Goal: Information Seeking & Learning: Learn about a topic

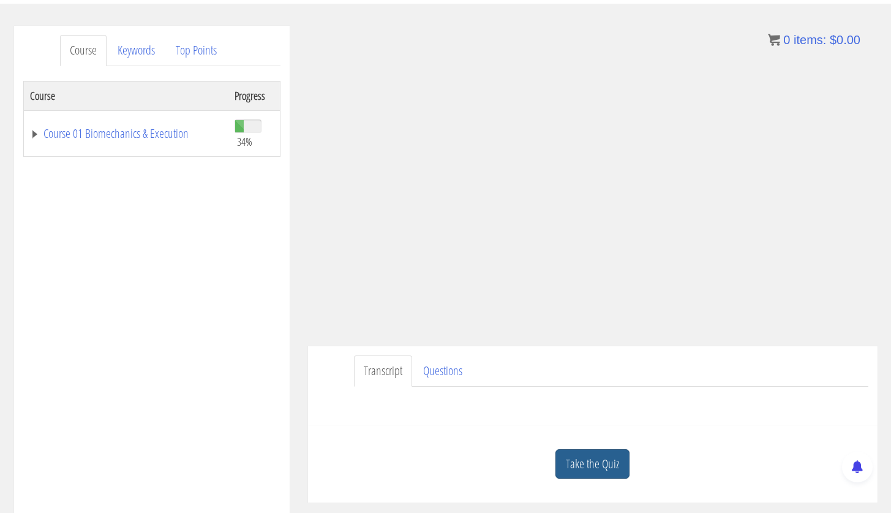
click at [602, 460] on link "Take the Quiz" at bounding box center [593, 464] width 74 height 30
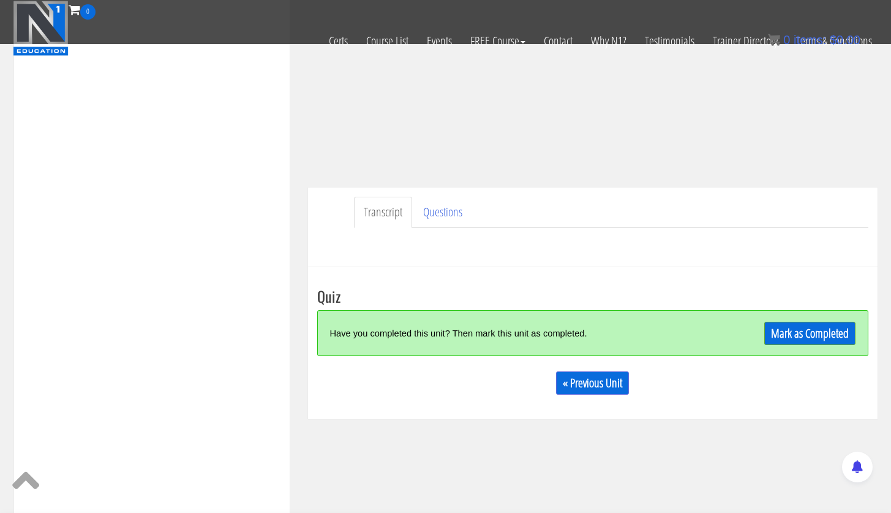
scroll to position [322, 0]
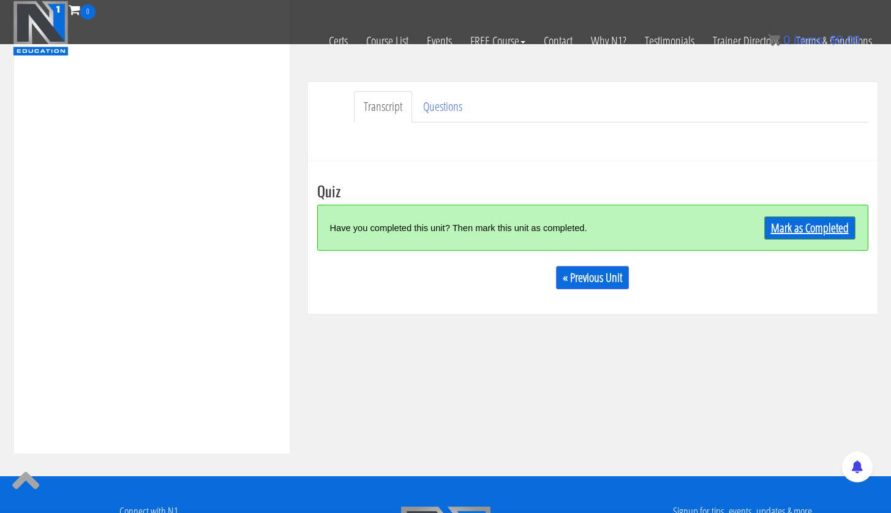
click at [812, 230] on link "Mark as Completed" at bounding box center [810, 227] width 91 height 23
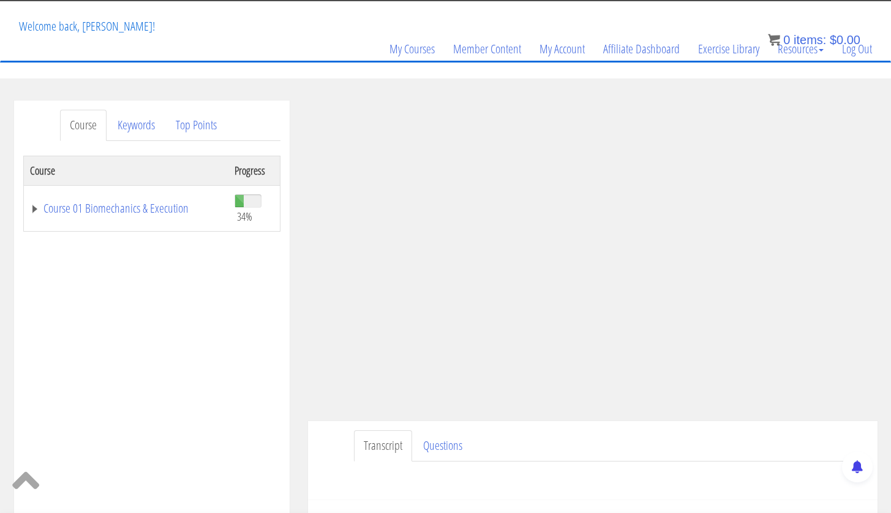
scroll to position [0, 0]
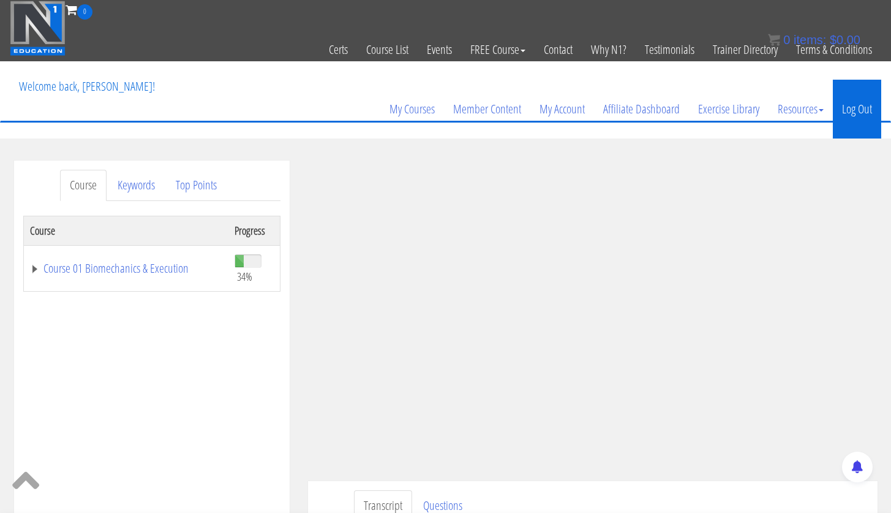
click at [863, 120] on link "Log Out" at bounding box center [857, 109] width 48 height 59
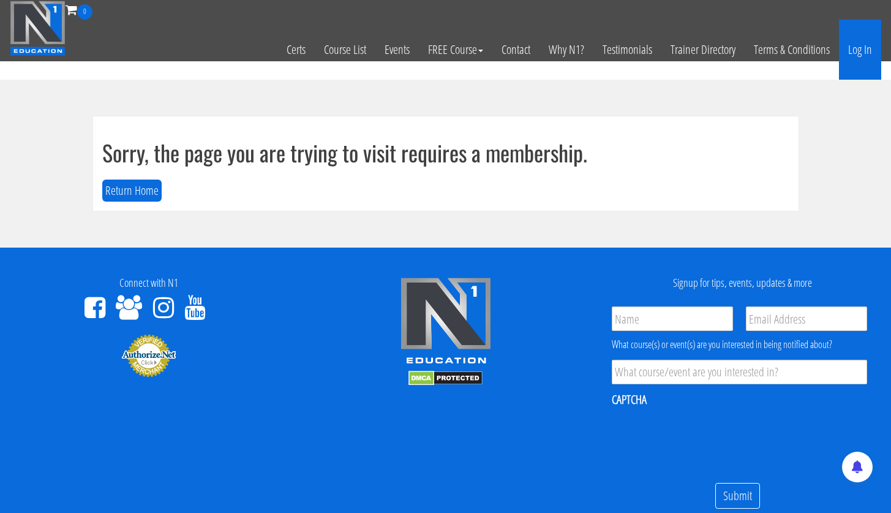
click at [863, 53] on link "Log In" at bounding box center [860, 50] width 42 height 60
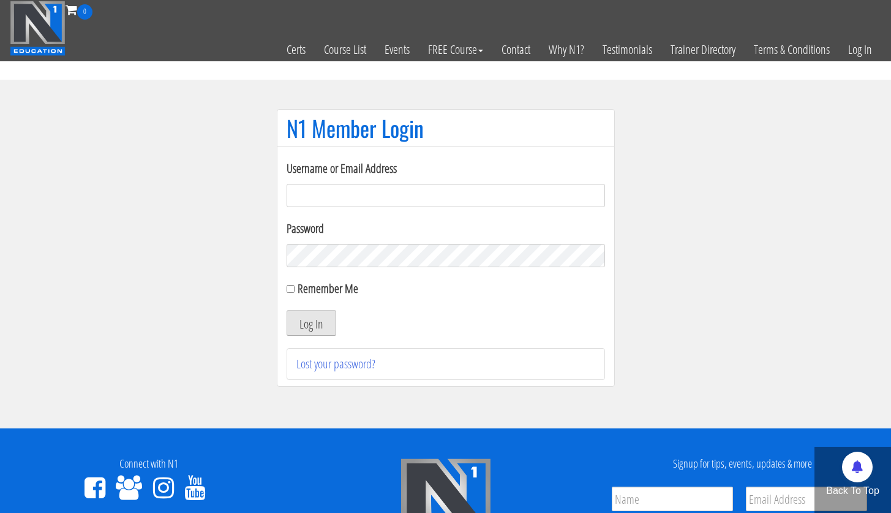
type input "[PERSON_NAME][EMAIL_ADDRESS][PERSON_NAME][DOMAIN_NAME]"
click at [315, 328] on button "Log In" at bounding box center [312, 323] width 50 height 26
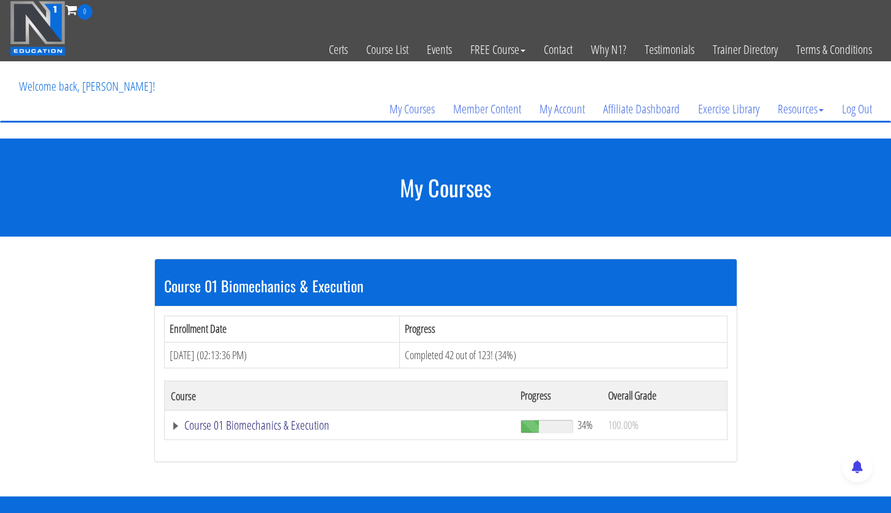
click at [284, 431] on link "Course 01 Biomechanics & Execution" at bounding box center [340, 425] width 338 height 12
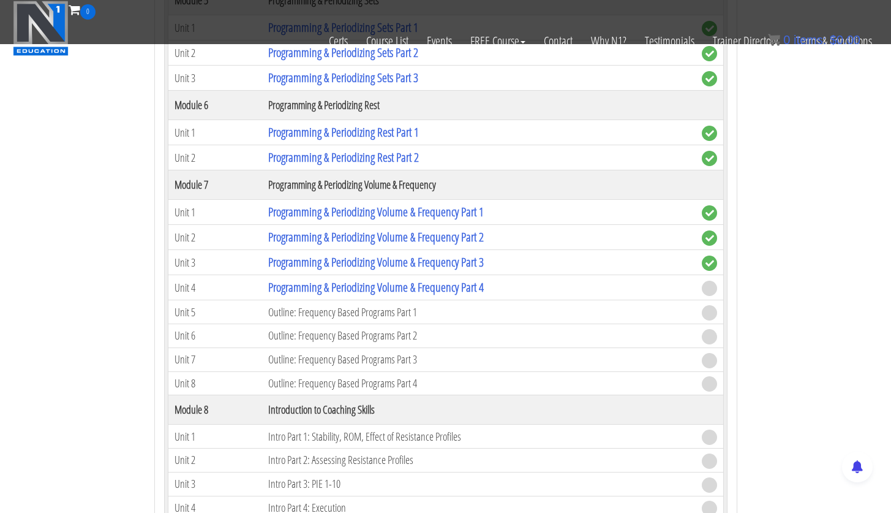
scroll to position [1393, 0]
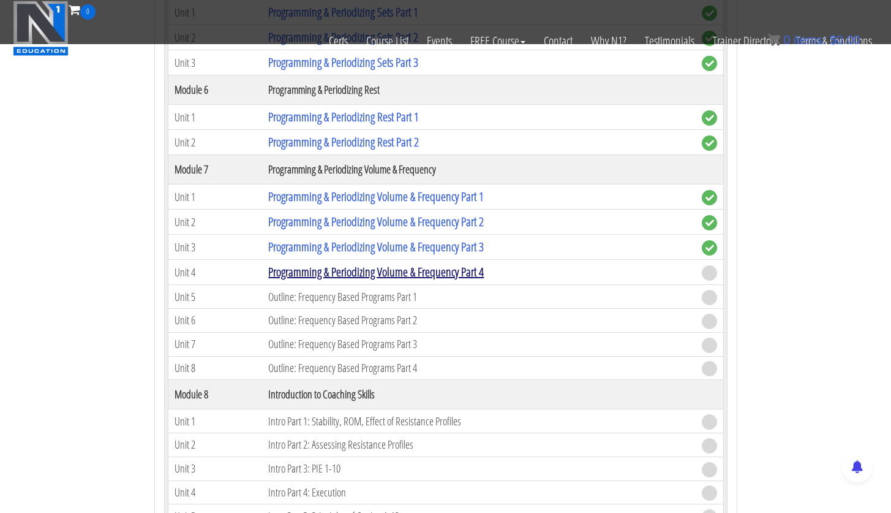
click at [444, 274] on link "Programming & Periodizing Volume & Frequency Part 4" at bounding box center [376, 271] width 216 height 17
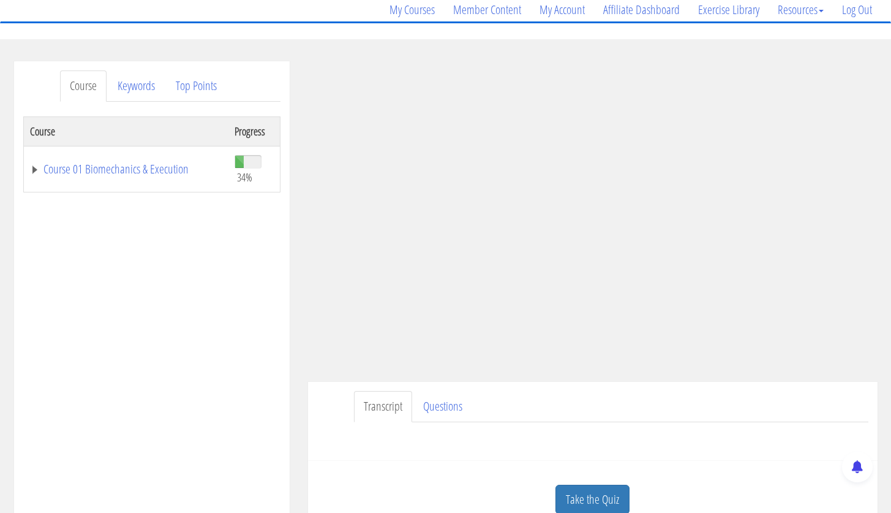
scroll to position [122, 0]
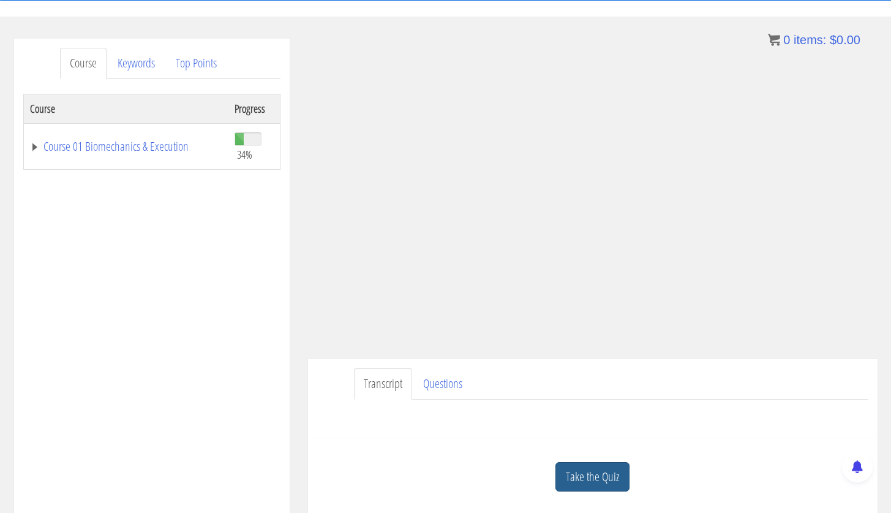
click at [603, 464] on link "Take the Quiz" at bounding box center [593, 477] width 74 height 30
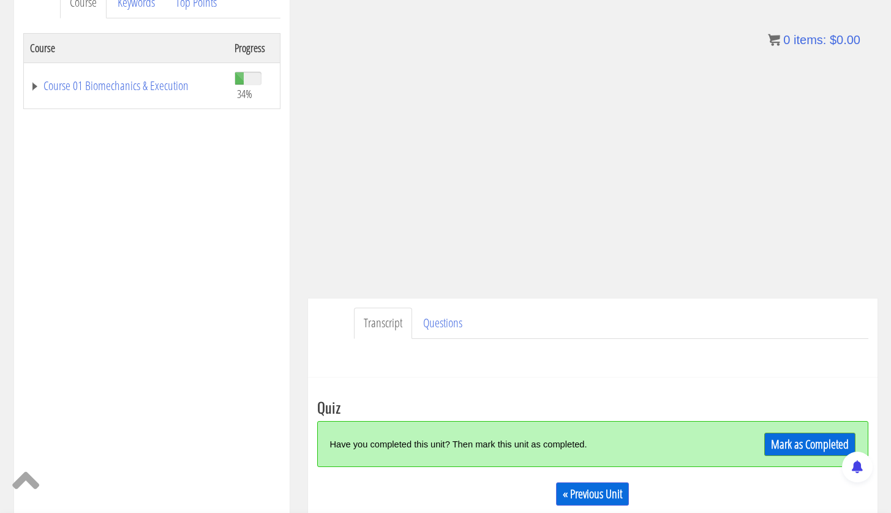
scroll to position [248, 0]
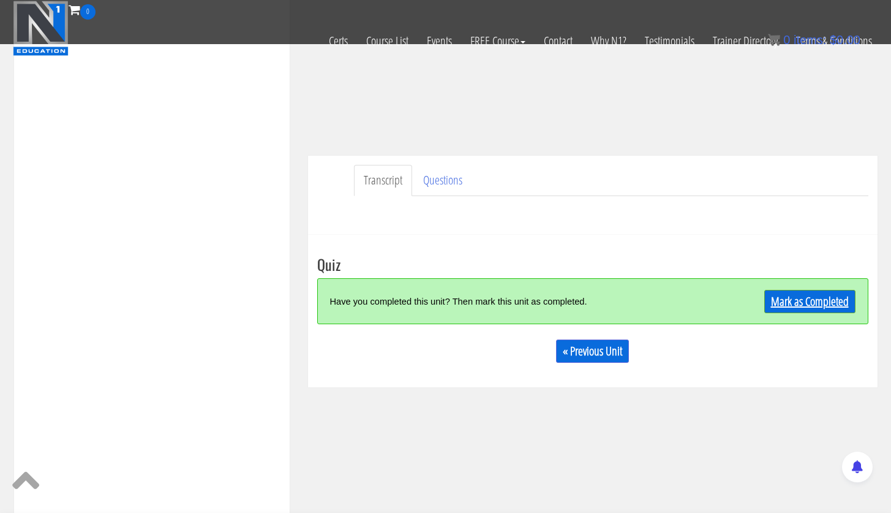
click at [819, 292] on link "Mark as Completed" at bounding box center [810, 301] width 91 height 23
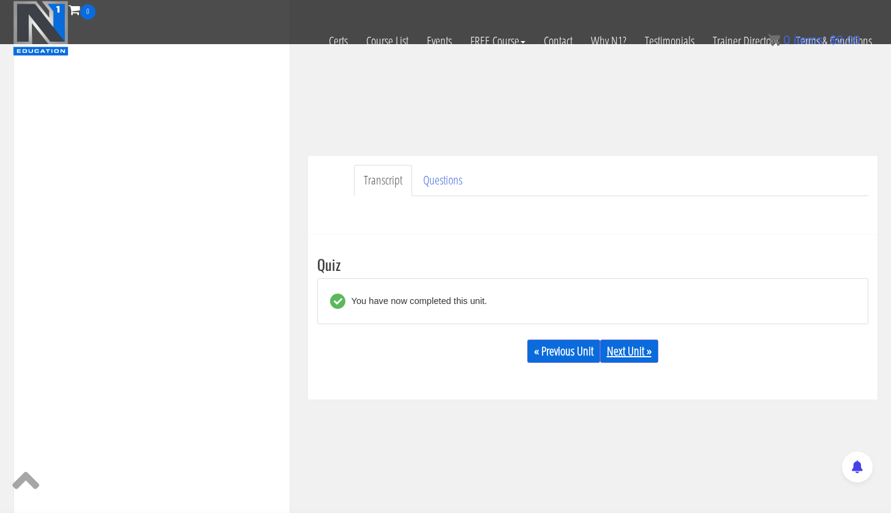
click at [644, 350] on link "Next Unit »" at bounding box center [629, 350] width 58 height 23
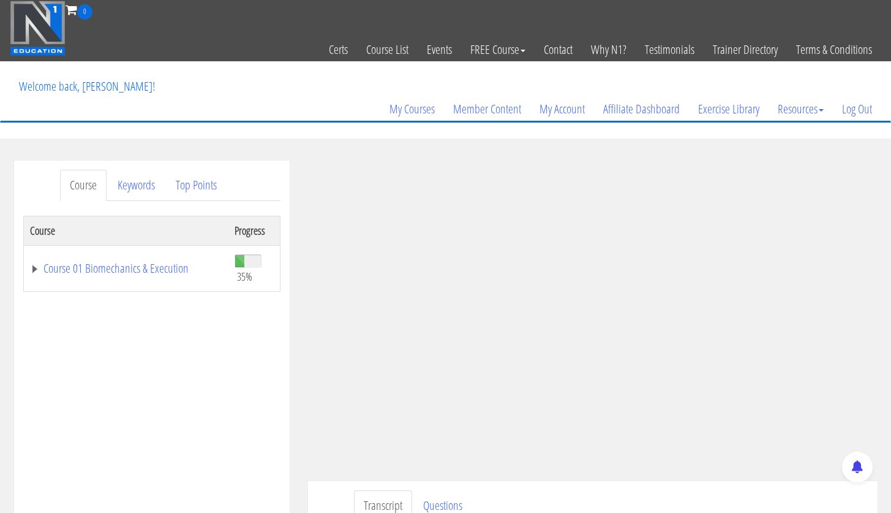
scroll to position [118, 0]
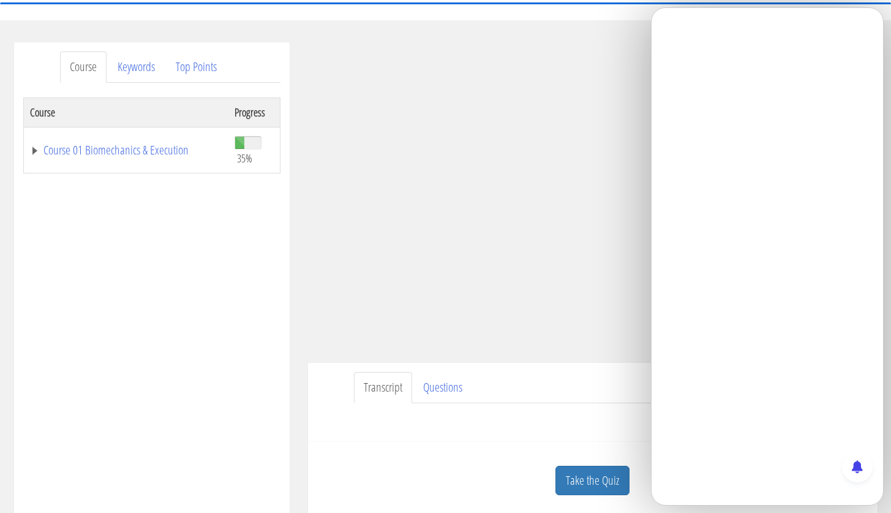
click at [276, 56] on ul "Course Keywords Top Points" at bounding box center [170, 66] width 221 height 31
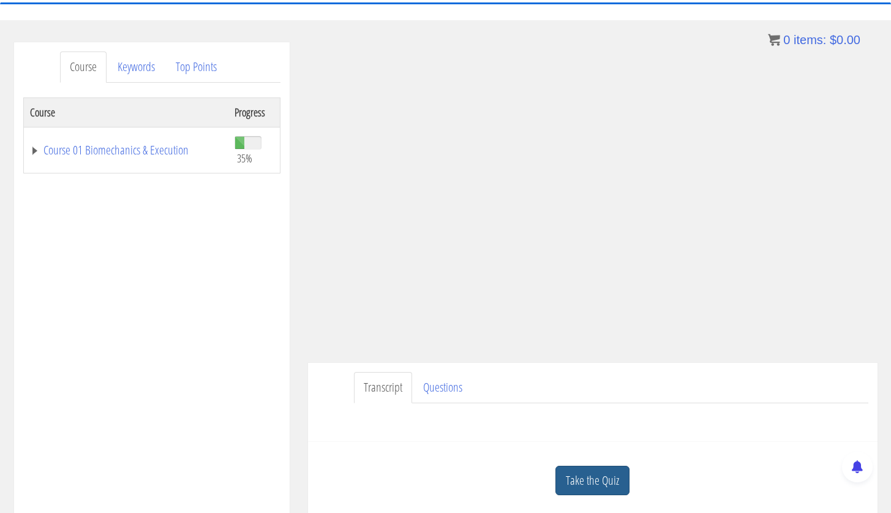
click at [603, 478] on link "Take the Quiz" at bounding box center [593, 481] width 74 height 30
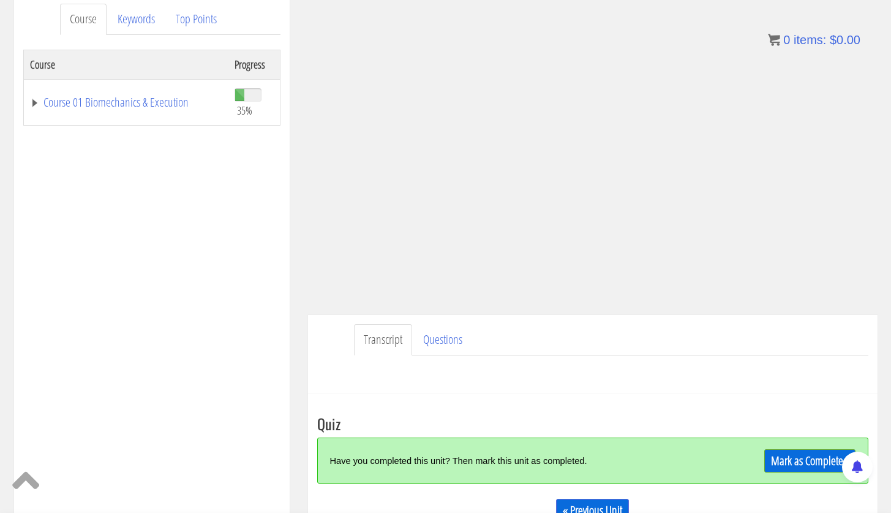
scroll to position [154, 0]
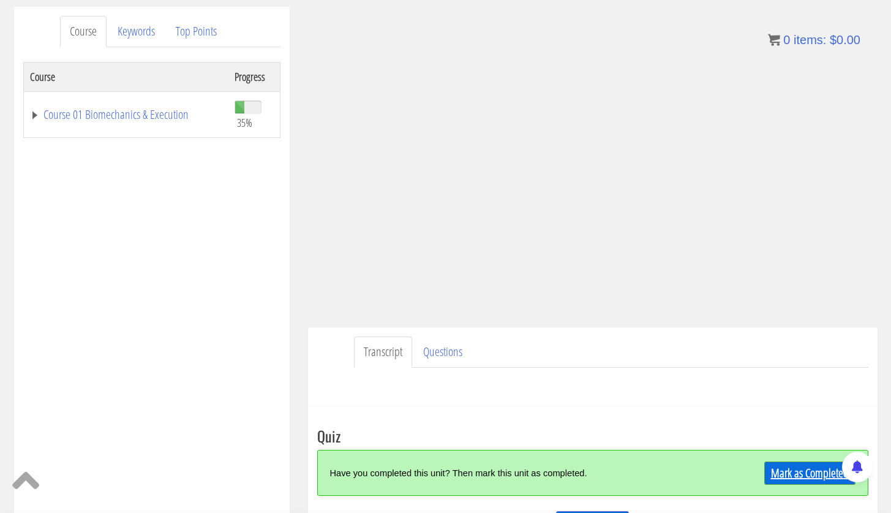
click at [800, 469] on link "Mark as Completed" at bounding box center [810, 472] width 91 height 23
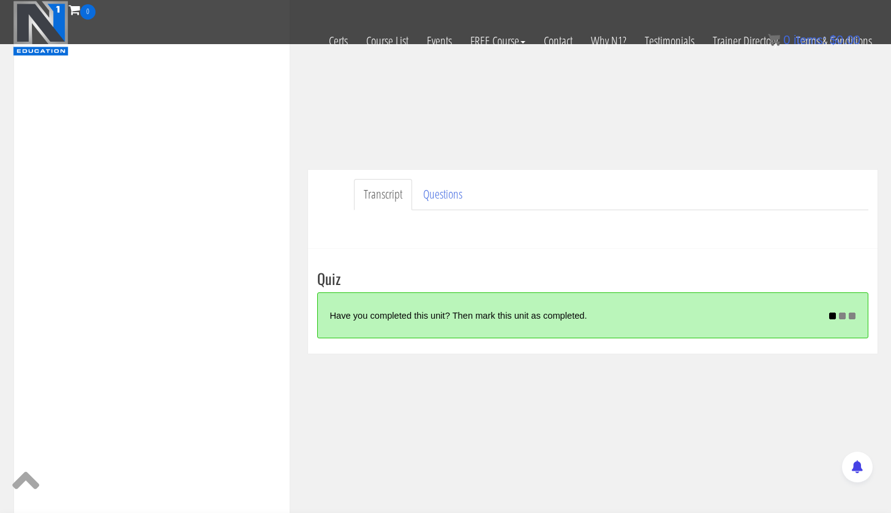
scroll to position [236, 0]
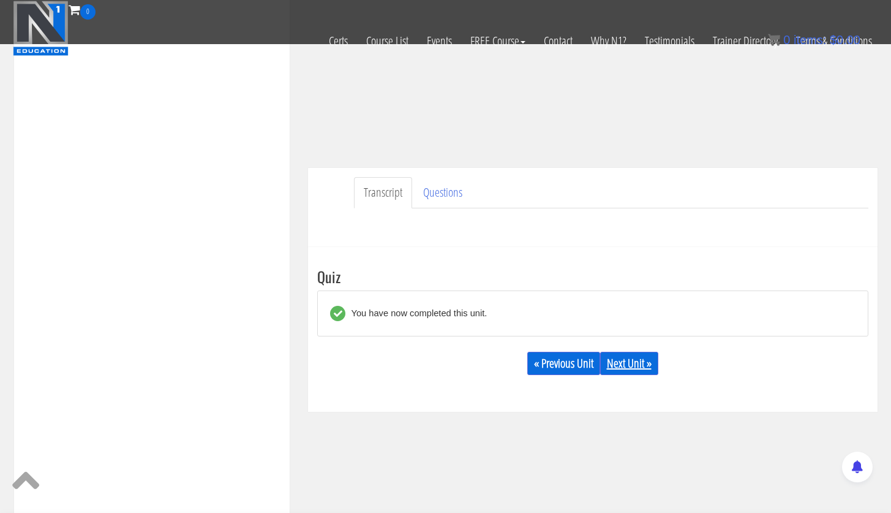
click at [638, 371] on link "Next Unit »" at bounding box center [629, 363] width 58 height 23
